Goal: Check status

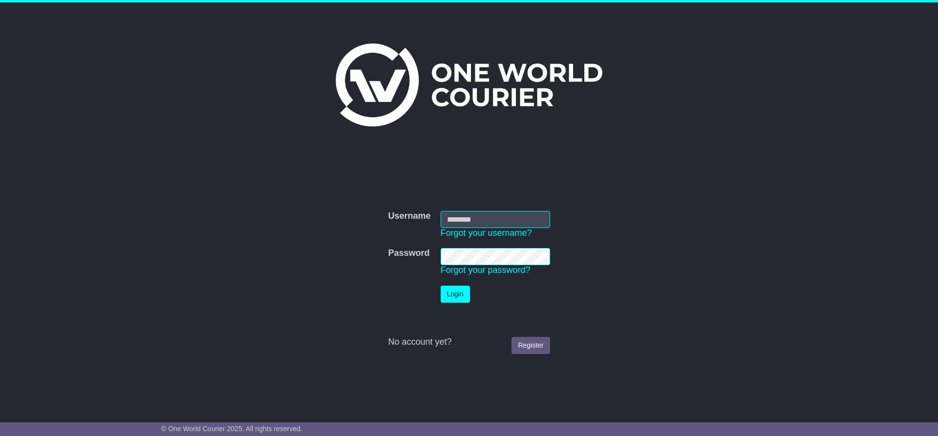
click at [522, 221] on input "Username" at bounding box center [495, 219] width 109 height 17
type input "**********"
click at [458, 296] on button "Login" at bounding box center [455, 294] width 29 height 17
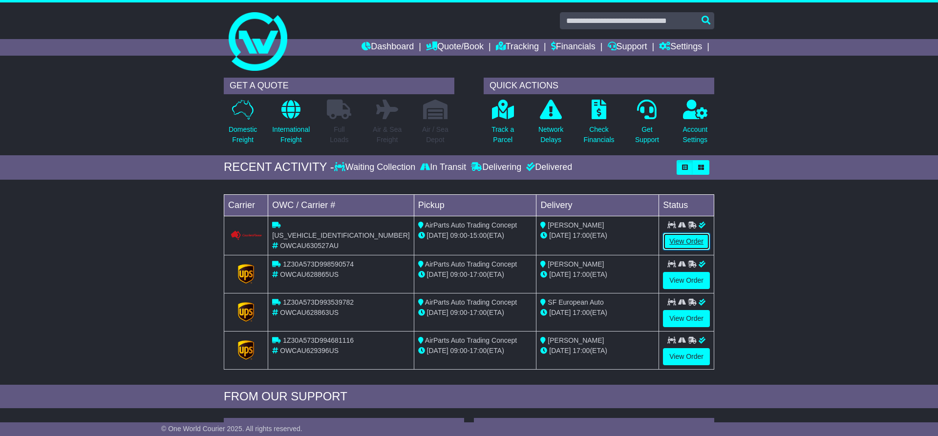
click at [682, 241] on link "View Order" at bounding box center [686, 241] width 47 height 17
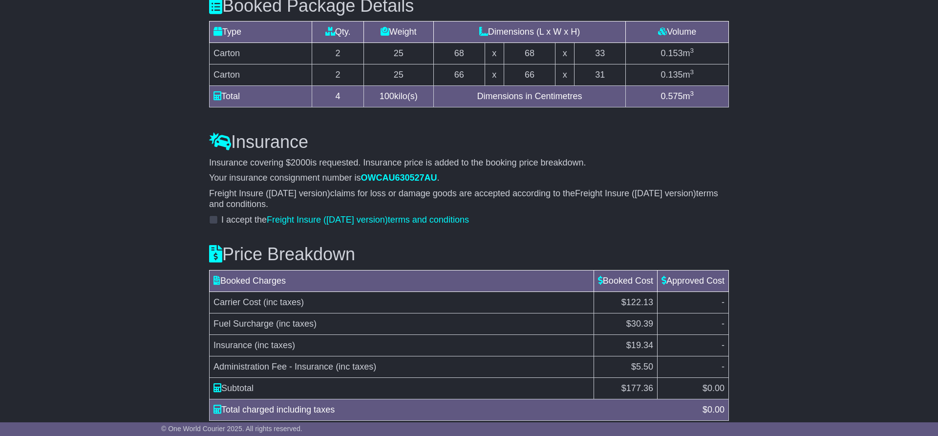
scroll to position [939, 0]
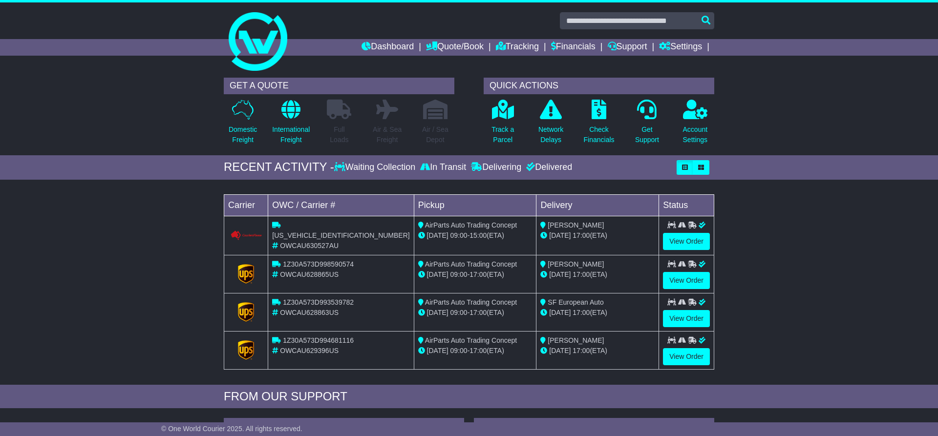
scroll to position [199, 0]
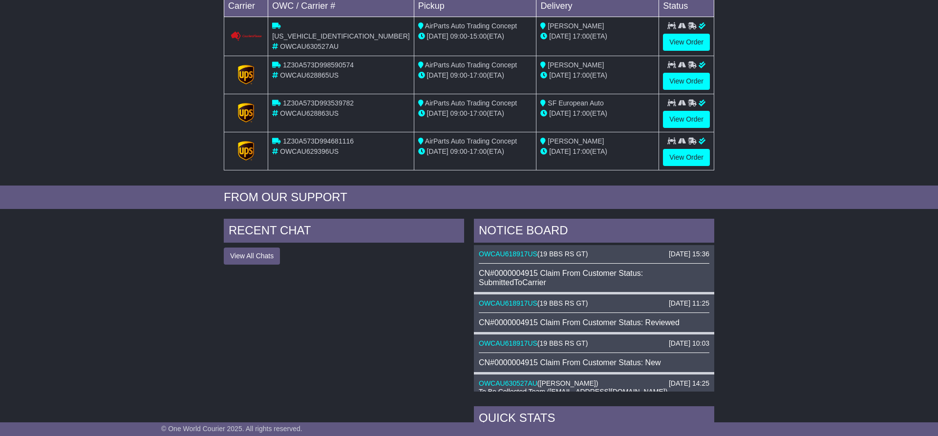
drag, startPoint x: 559, startPoint y: 282, endPoint x: 469, endPoint y: 273, distance: 90.9
click at [474, 273] on div "[DATE] 15:36 OWCAU618917US ( 19 BBS RS GT ) CN#0000004915 Claim From Customer S…" at bounding box center [594, 318] width 240 height 147
click at [610, 275] on div "CN#0000004915 Claim From Customer Status: SubmittedToCarrier" at bounding box center [594, 278] width 231 height 19
drag, startPoint x: 555, startPoint y: 281, endPoint x: 456, endPoint y: 268, distance: 99.6
click at [474, 270] on div "[DATE] 15:36 OWCAU618917US ( 19 BBS RS GT ) CN#0000004915 Claim From Customer S…" at bounding box center [594, 318] width 240 height 147
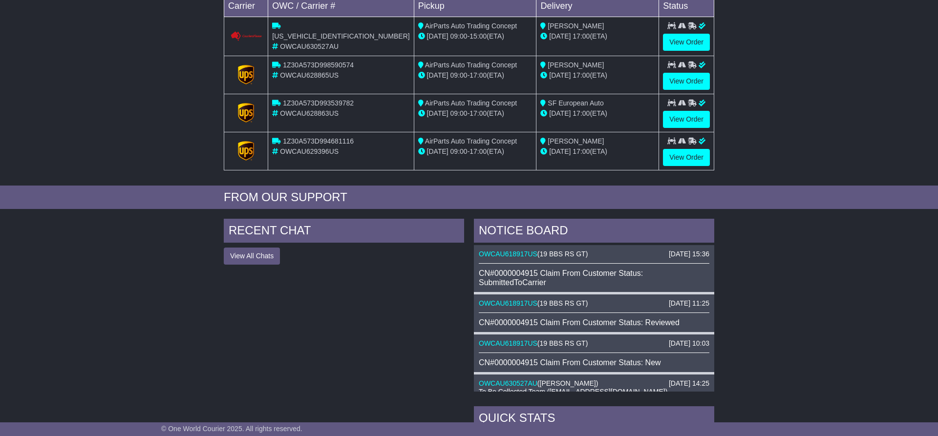
click at [436, 264] on div "RECENT CHAT View All Chats Hide All Chats" at bounding box center [344, 424] width 250 height 411
